Goal: Task Accomplishment & Management: Manage account settings

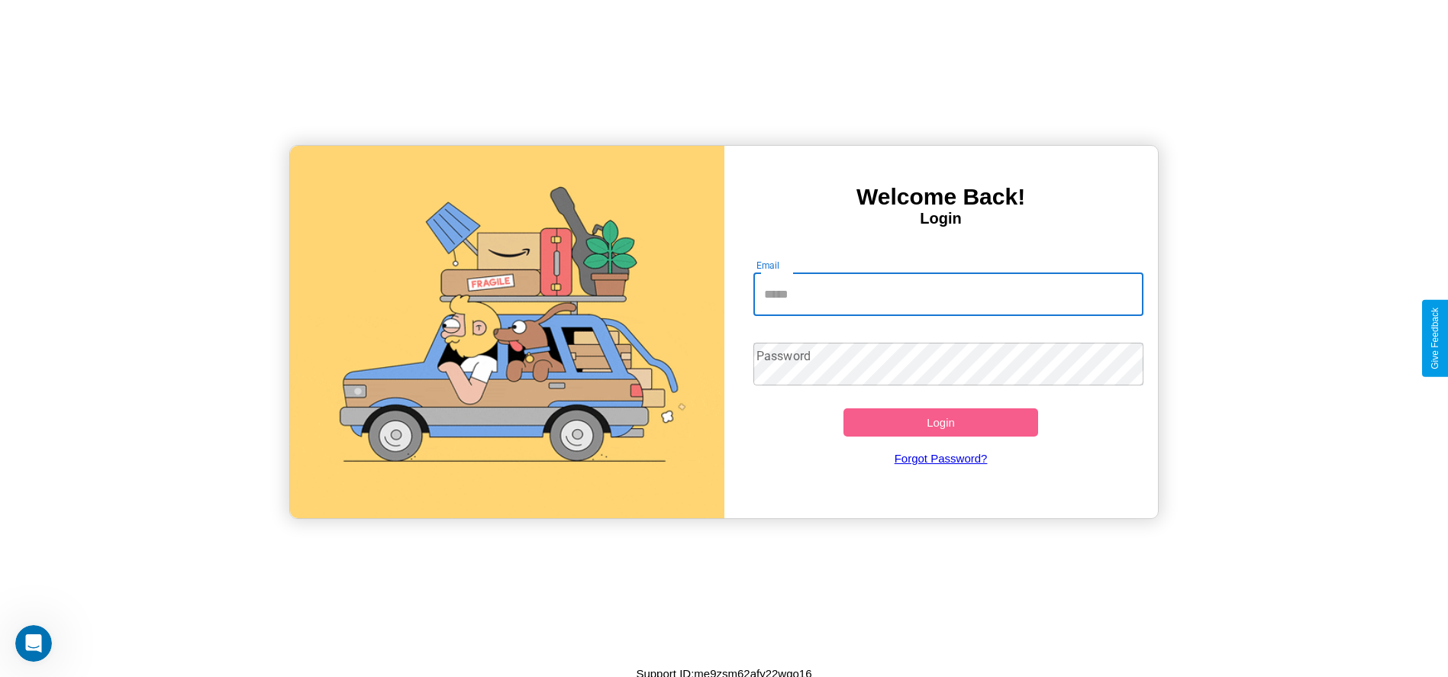
click at [948, 294] on input "Email" at bounding box center [948, 294] width 390 height 43
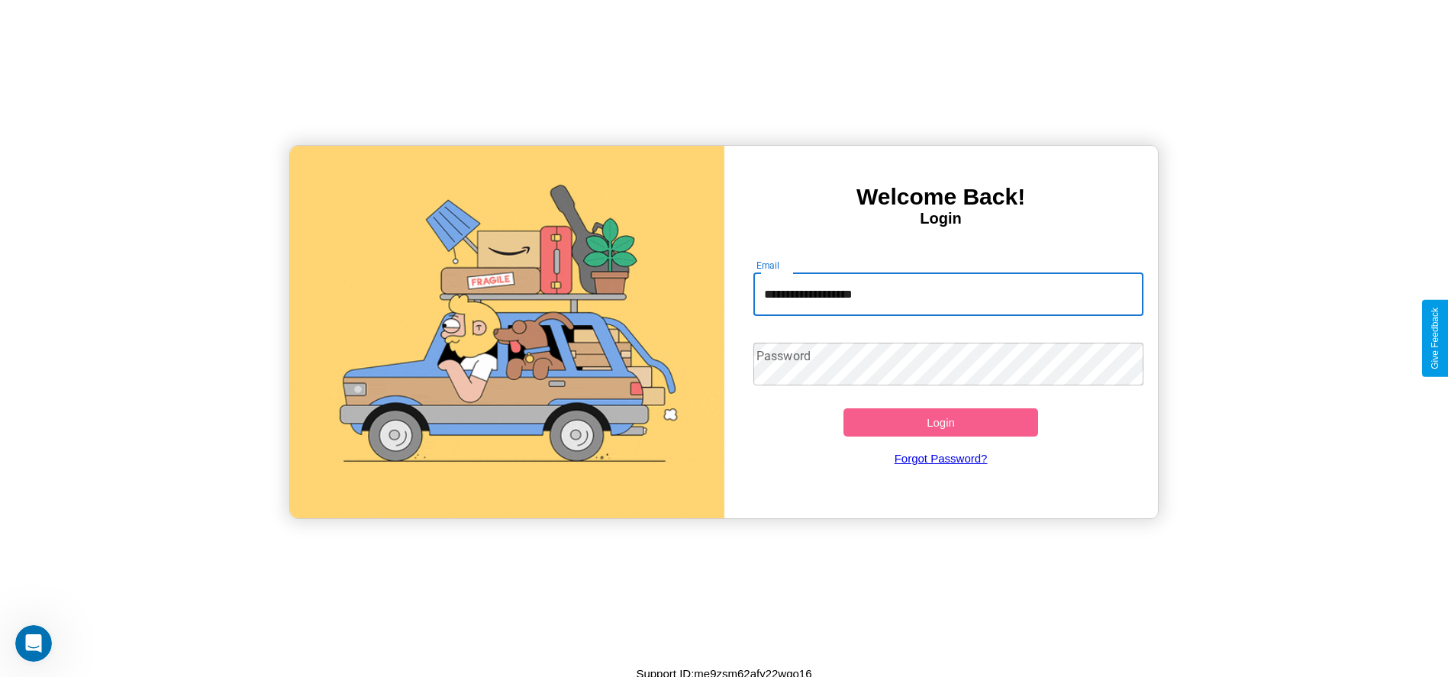
type input "**********"
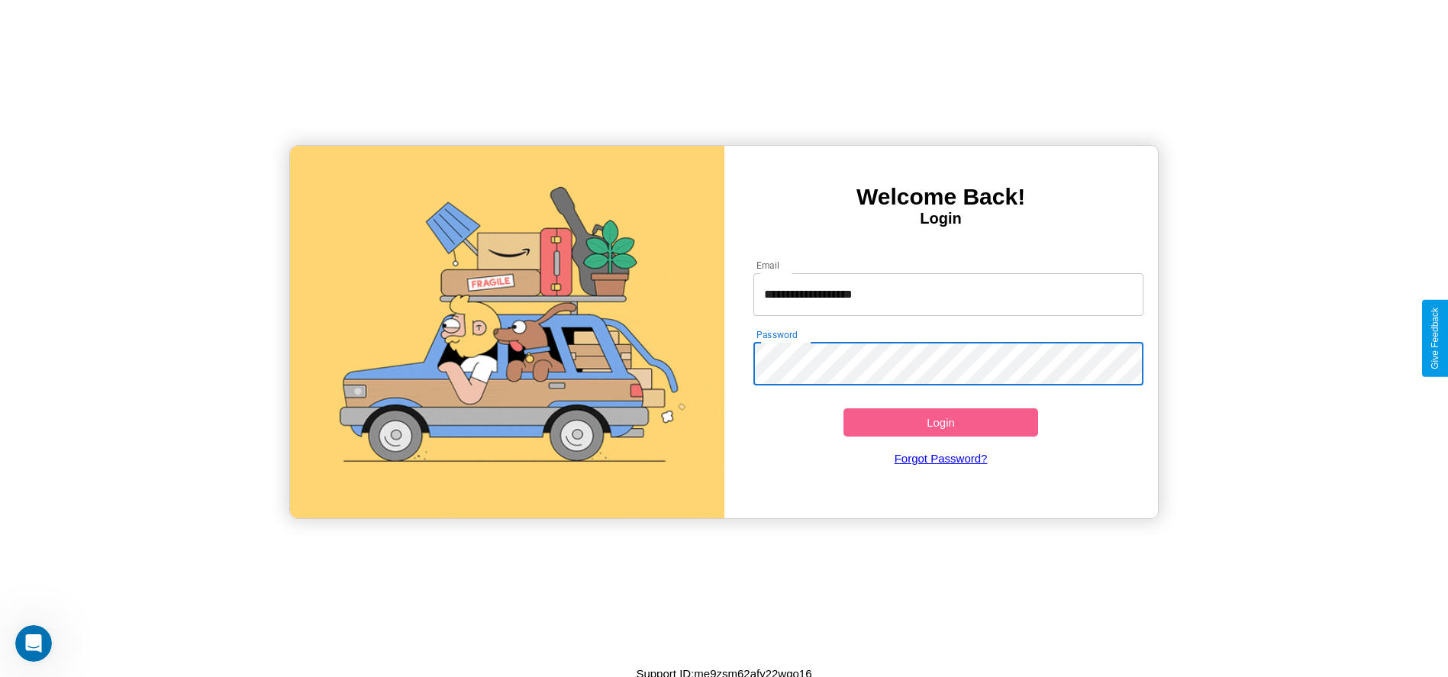
click at [940, 422] on button "Login" at bounding box center [940, 422] width 195 height 28
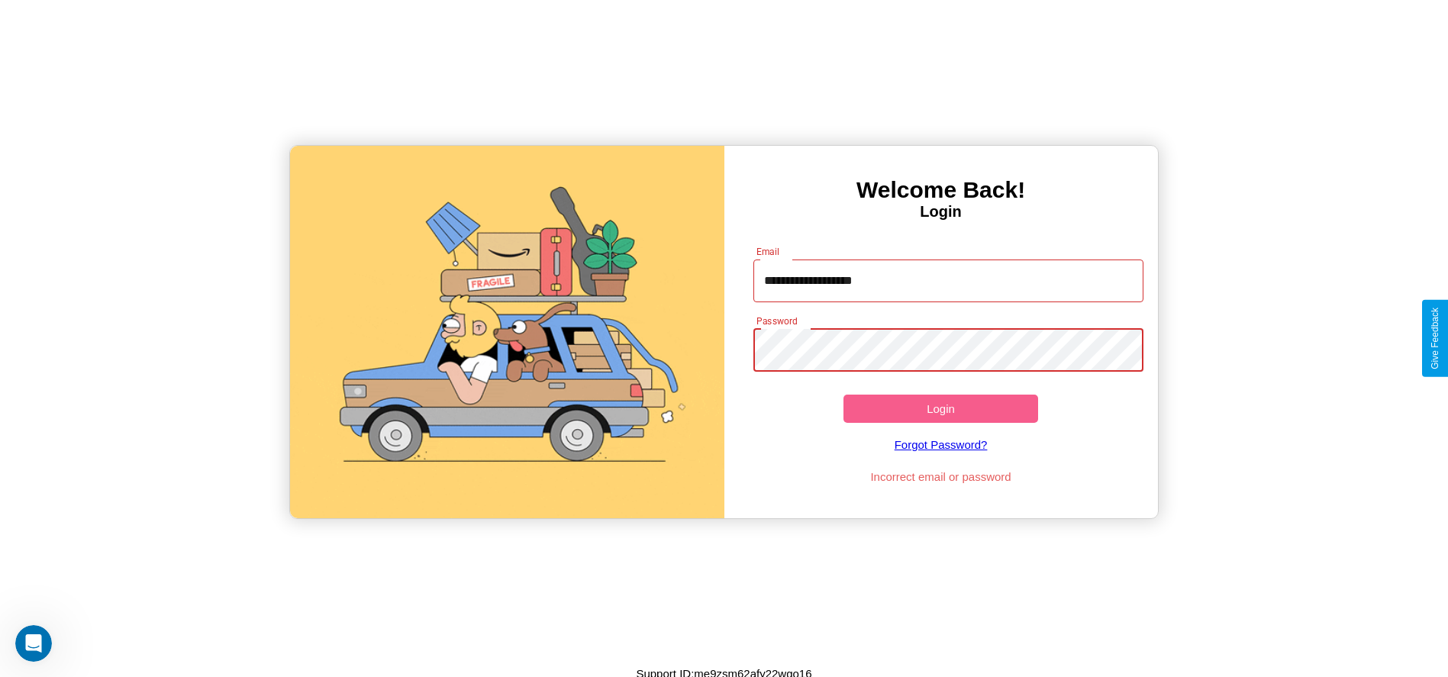
click at [940, 408] on button "Login" at bounding box center [940, 409] width 195 height 28
